Goal: Transaction & Acquisition: Purchase product/service

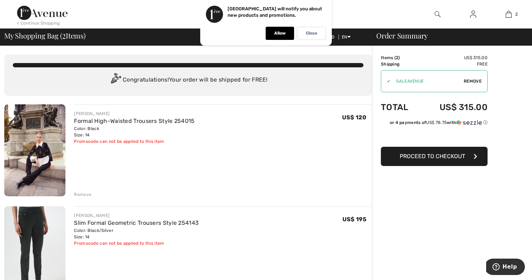
click at [415, 157] on span "Proceed to Checkout" at bounding box center [432, 156] width 65 height 7
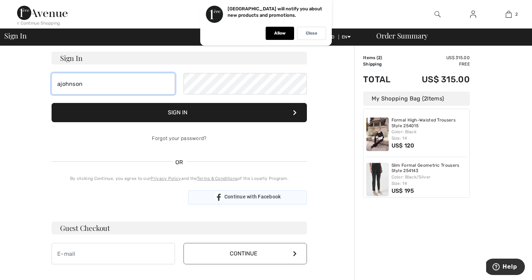
scroll to position [48, 0]
type input "ajohnson"
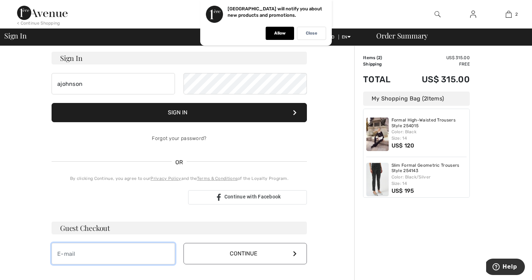
click at [137, 255] on input "email" at bounding box center [113, 253] width 123 height 21
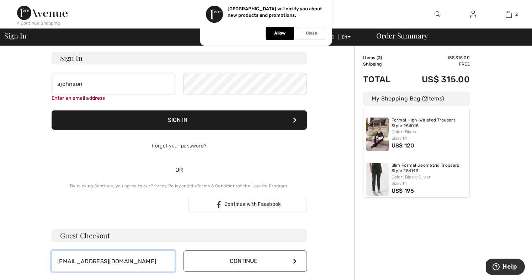
type input "[EMAIL_ADDRESS][DOMAIN_NAME]"
click at [251, 256] on button "Continue" at bounding box center [245, 260] width 123 height 21
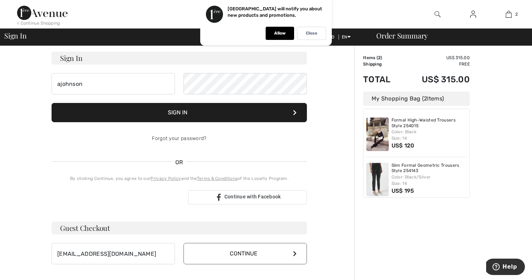
click at [246, 253] on button "Continue" at bounding box center [245, 253] width 123 height 21
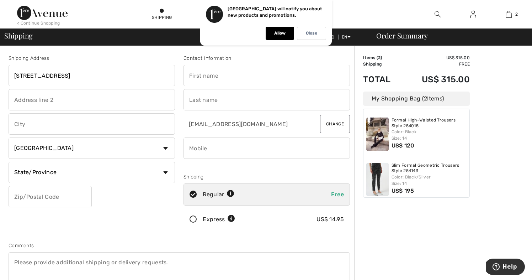
type input "270 Tomkenn road"
type input "Wynnewood"
select select "US"
select select "PA"
type input "19096"
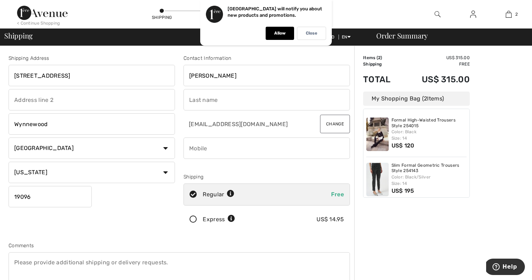
type input "Andrea"
type input "Johnson"
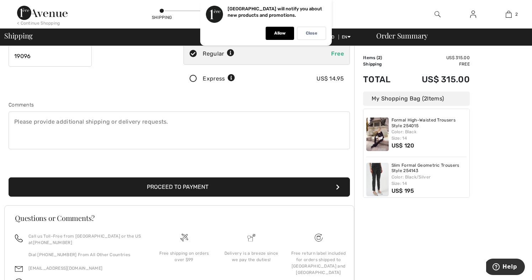
scroll to position [142, 0]
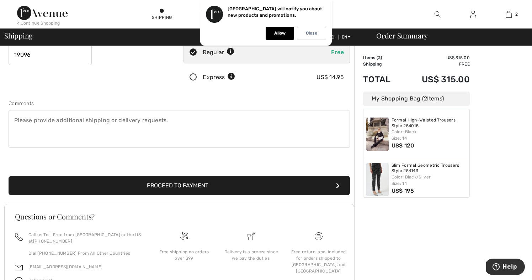
type input "2153279436"
click at [236, 187] on button "Proceed to Payment" at bounding box center [180, 185] width 342 height 19
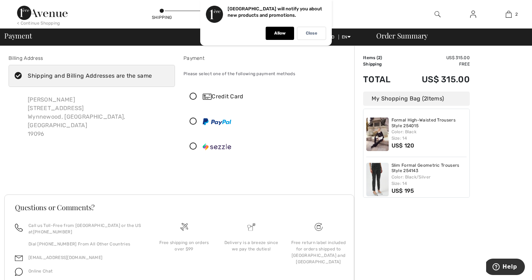
click at [193, 96] on icon at bounding box center [193, 96] width 19 height 7
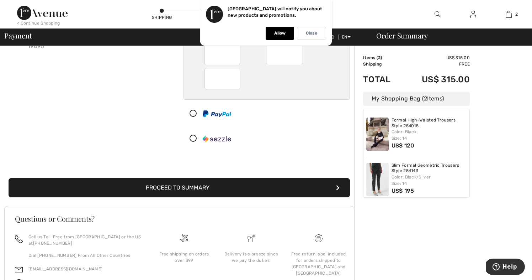
scroll to position [98, 0]
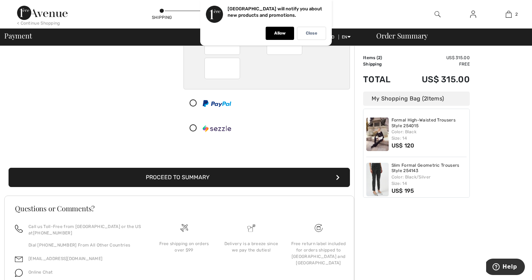
click at [217, 176] on button "Proceed to Summary" at bounding box center [180, 177] width 342 height 19
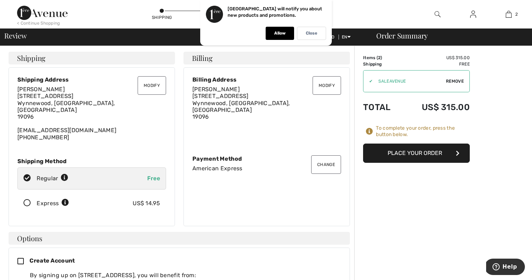
click at [393, 150] on button "Place Your Order" at bounding box center [416, 152] width 107 height 19
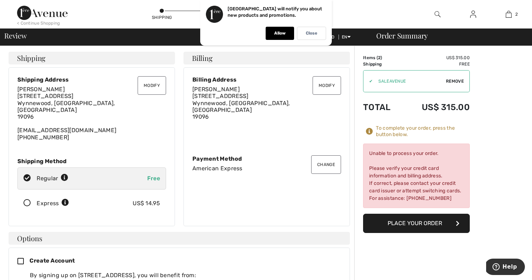
click at [303, 193] on div "Modify Billing Address Andrea Johnson 270 Tomkenn Road Wynnewood, PA, US 19096 …" at bounding box center [267, 146] width 167 height 159
click at [280, 208] on div "Modify Billing Address Andrea Johnson 270 Tomkenn Road Wynnewood, PA, US 19096 …" at bounding box center [267, 146] width 167 height 159
click at [396, 222] on button "Place Your Order" at bounding box center [416, 223] width 107 height 19
click at [329, 158] on button "Change" at bounding box center [326, 164] width 30 height 19
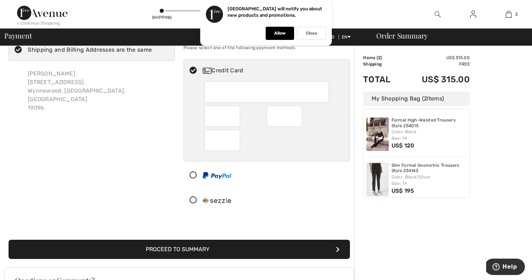
click at [211, 246] on button "Proceed to Summary" at bounding box center [180, 249] width 342 height 19
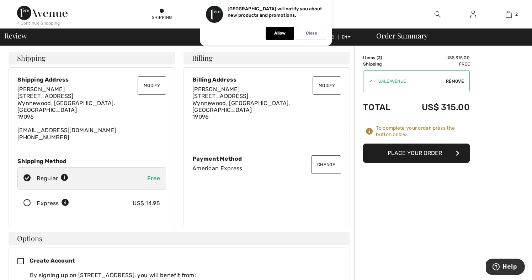
click at [431, 152] on button "Place Your Order" at bounding box center [416, 152] width 107 height 19
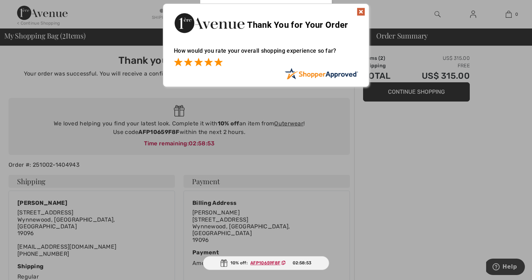
click at [222, 59] on span at bounding box center [218, 62] width 9 height 9
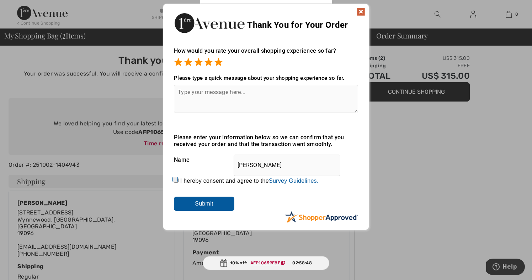
click at [189, 93] on textarea at bounding box center [266, 99] width 184 height 28
type textarea "Great shopping experience. Great product."
click at [175, 178] on input "I hereby consent and agree to the By submitting a review, you grant permission …" at bounding box center [176, 180] width 5 height 5
checkbox input "true"
click at [204, 204] on input "Submit" at bounding box center [204, 203] width 61 height 14
